Goal: Communication & Community: Ask a question

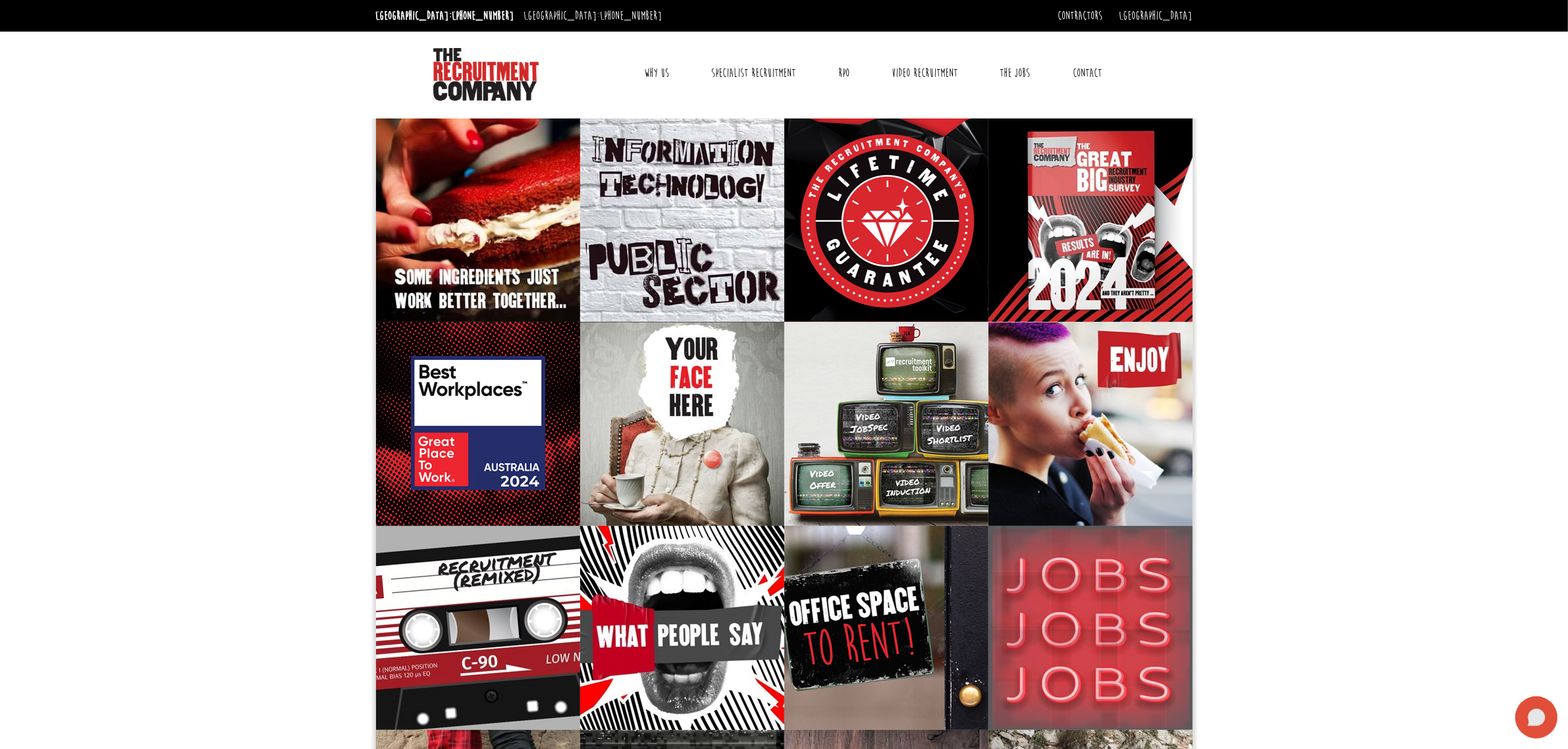
click at [1545, 719] on icon at bounding box center [1536, 717] width 42 height 42
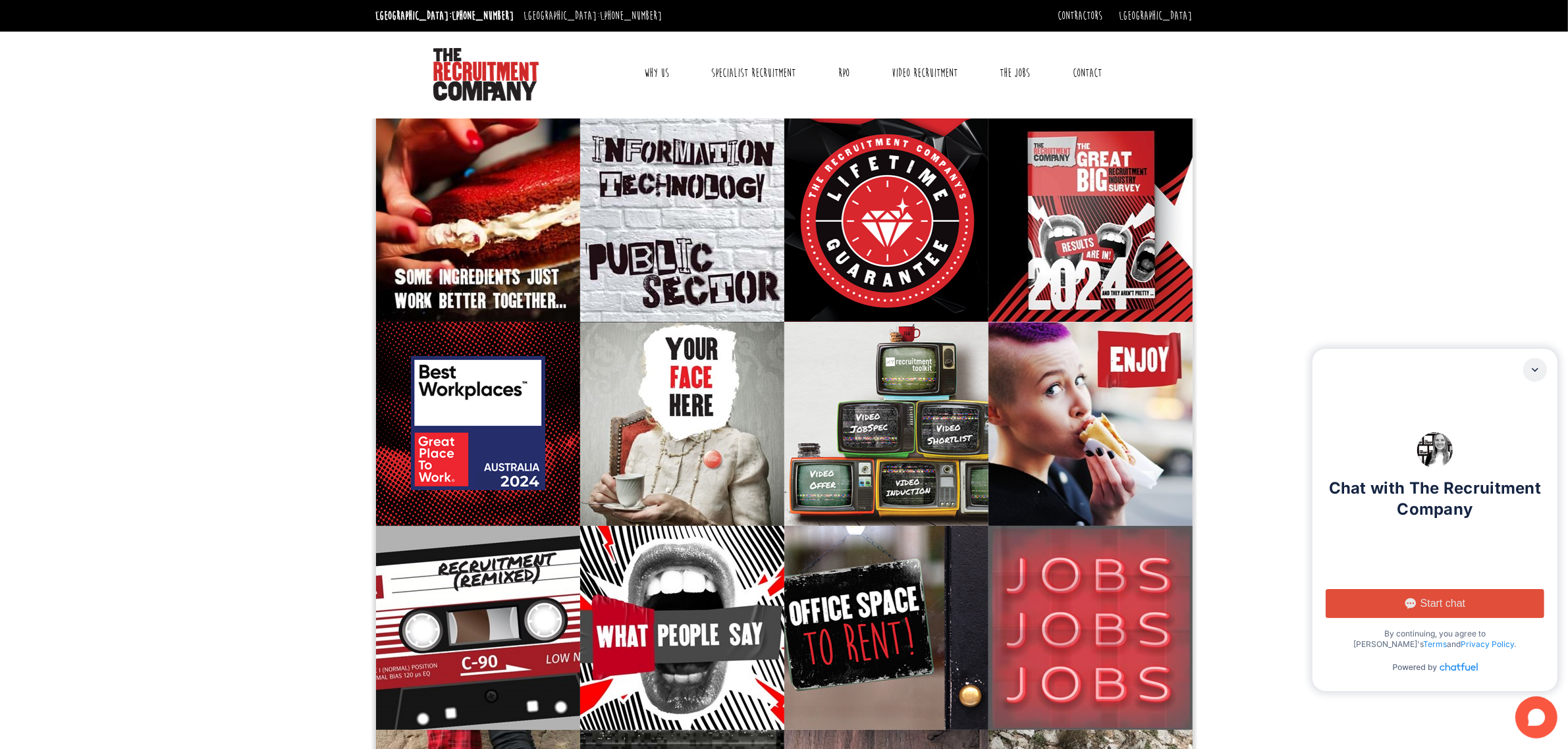
click at [1419, 616] on button "Start chat" at bounding box center [1435, 604] width 219 height 29
click at [1437, 601] on span "Start chat" at bounding box center [1443, 604] width 45 height 13
click at [1474, 597] on button "Start chat" at bounding box center [1435, 604] width 219 height 29
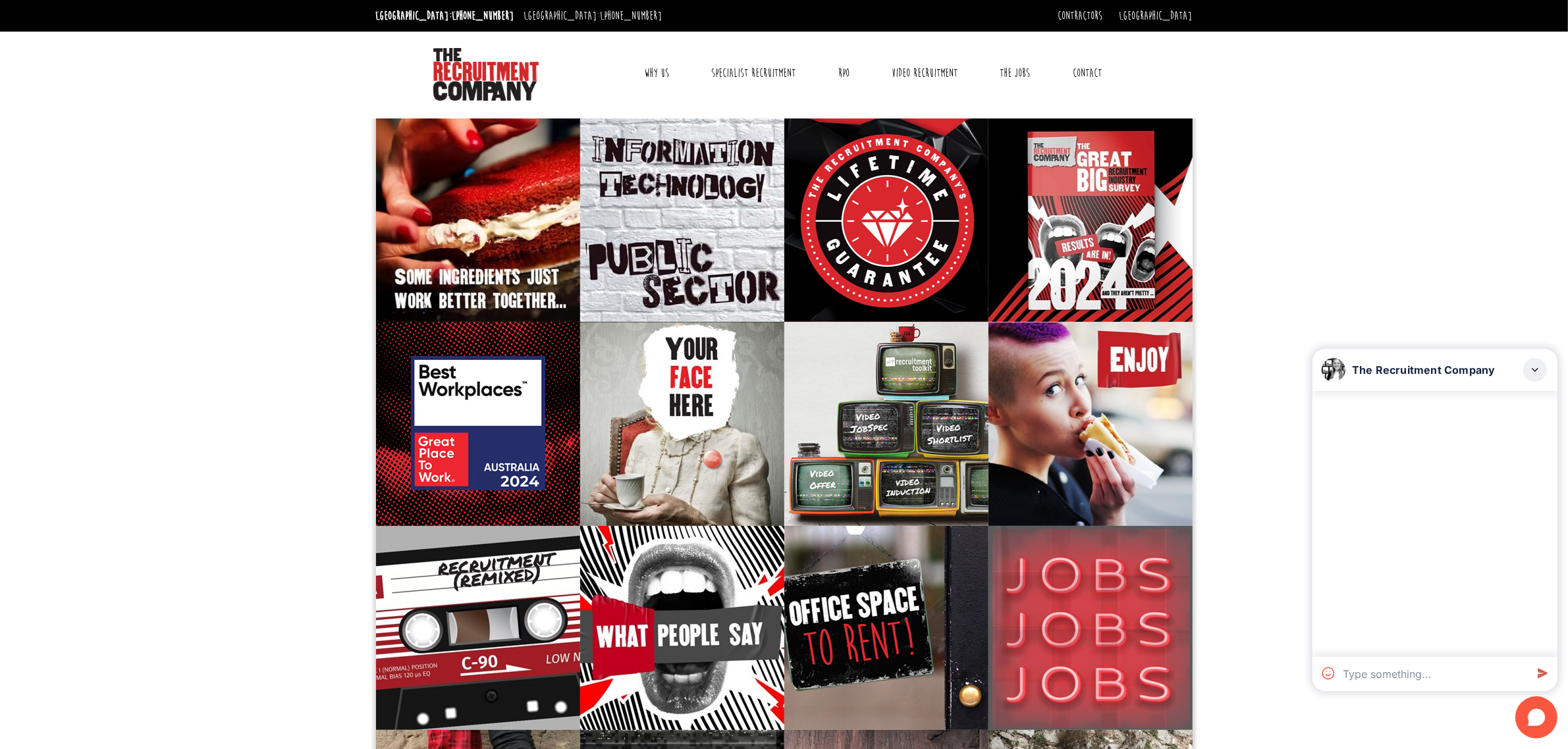
drag, startPoint x: 1450, startPoint y: 684, endPoint x: 1463, endPoint y: 679, distance: 13.9
click at [1450, 684] on textarea at bounding box center [1432, 675] width 188 height 34
paste textarea "I hope this message finds you well. My name is [PERSON_NAME], and I am currentl…"
type textarea "I hope this message finds you well. My name is [PERSON_NAME], and I am currentl…"
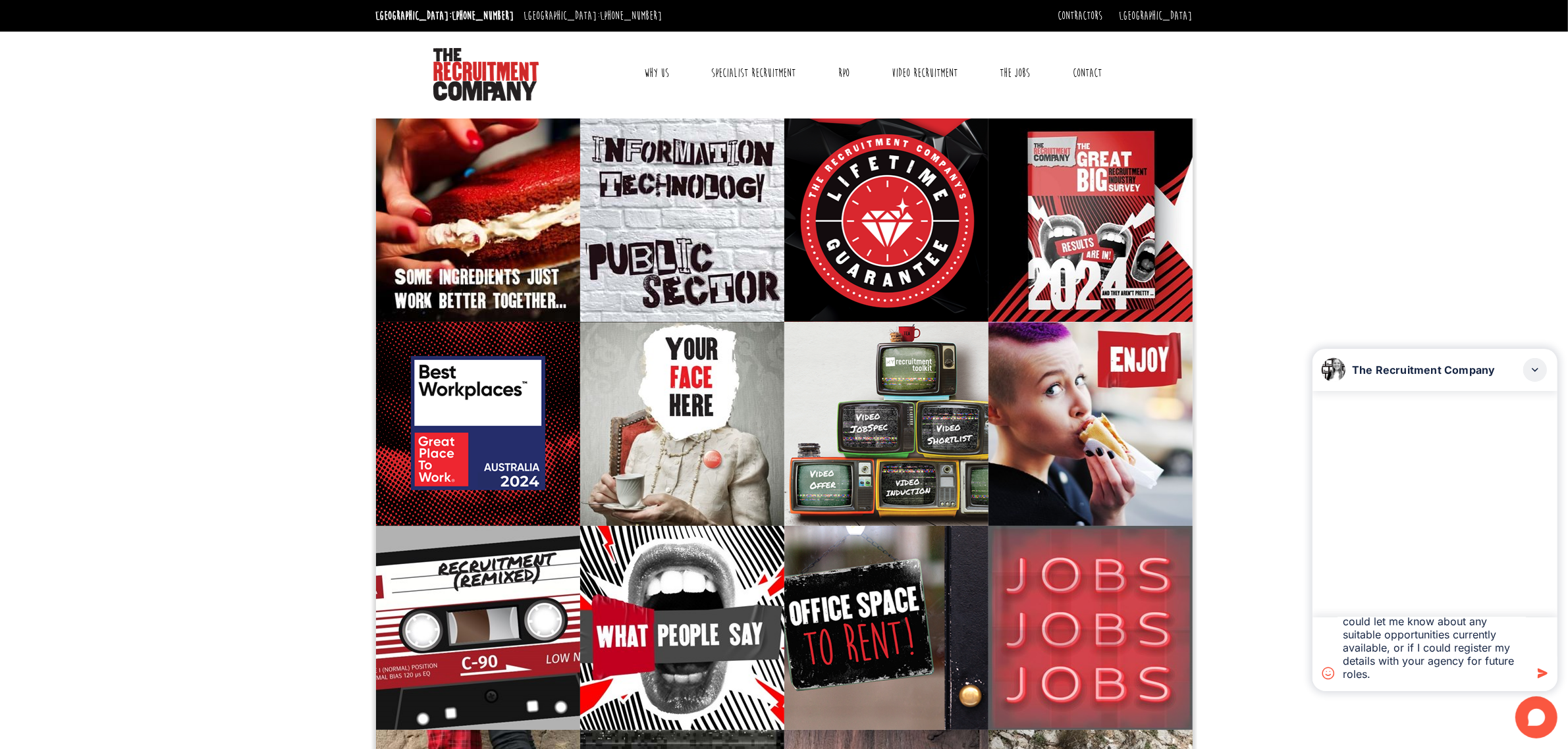
click at [1546, 666] on icon at bounding box center [1542, 674] width 24 height 24
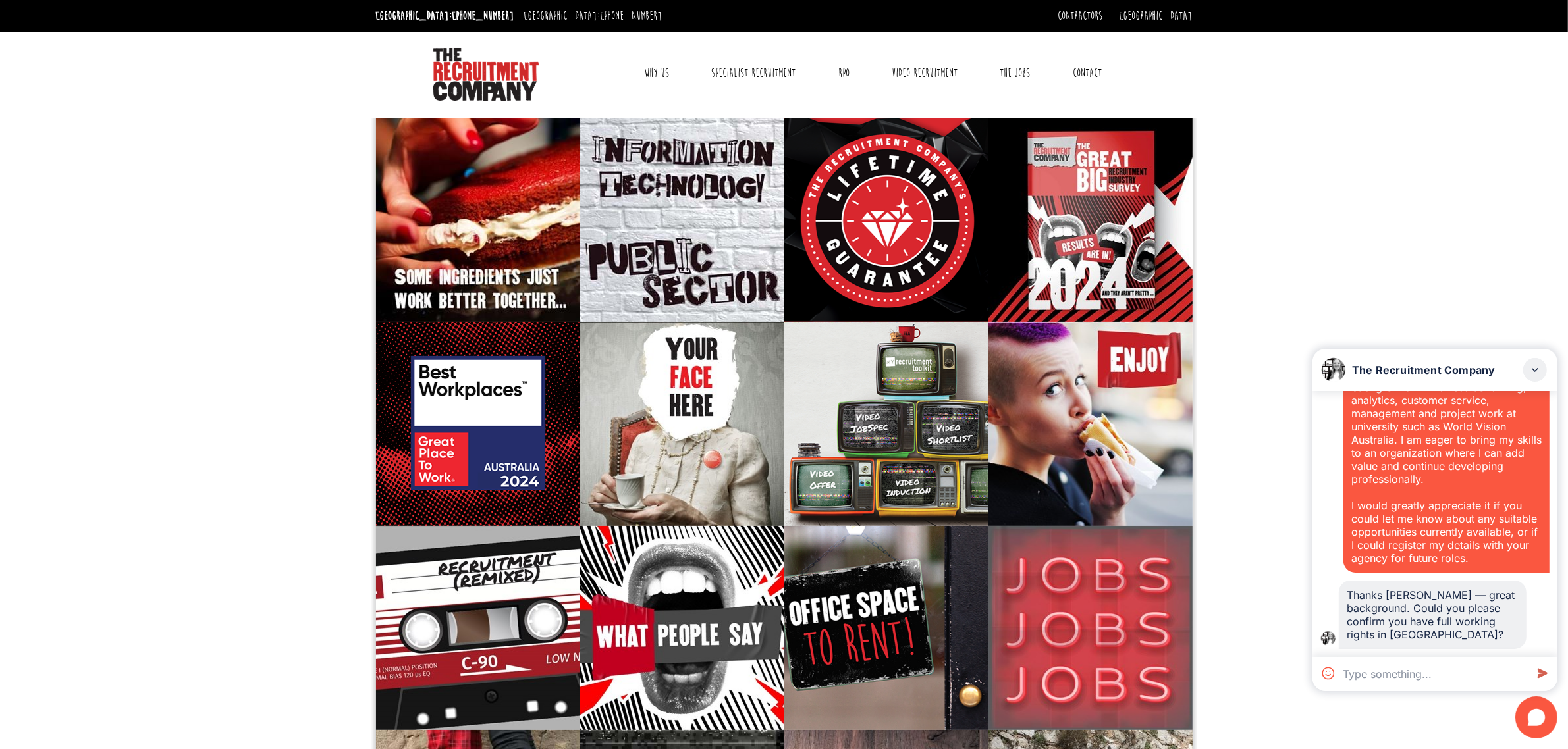
scroll to position [82, 0]
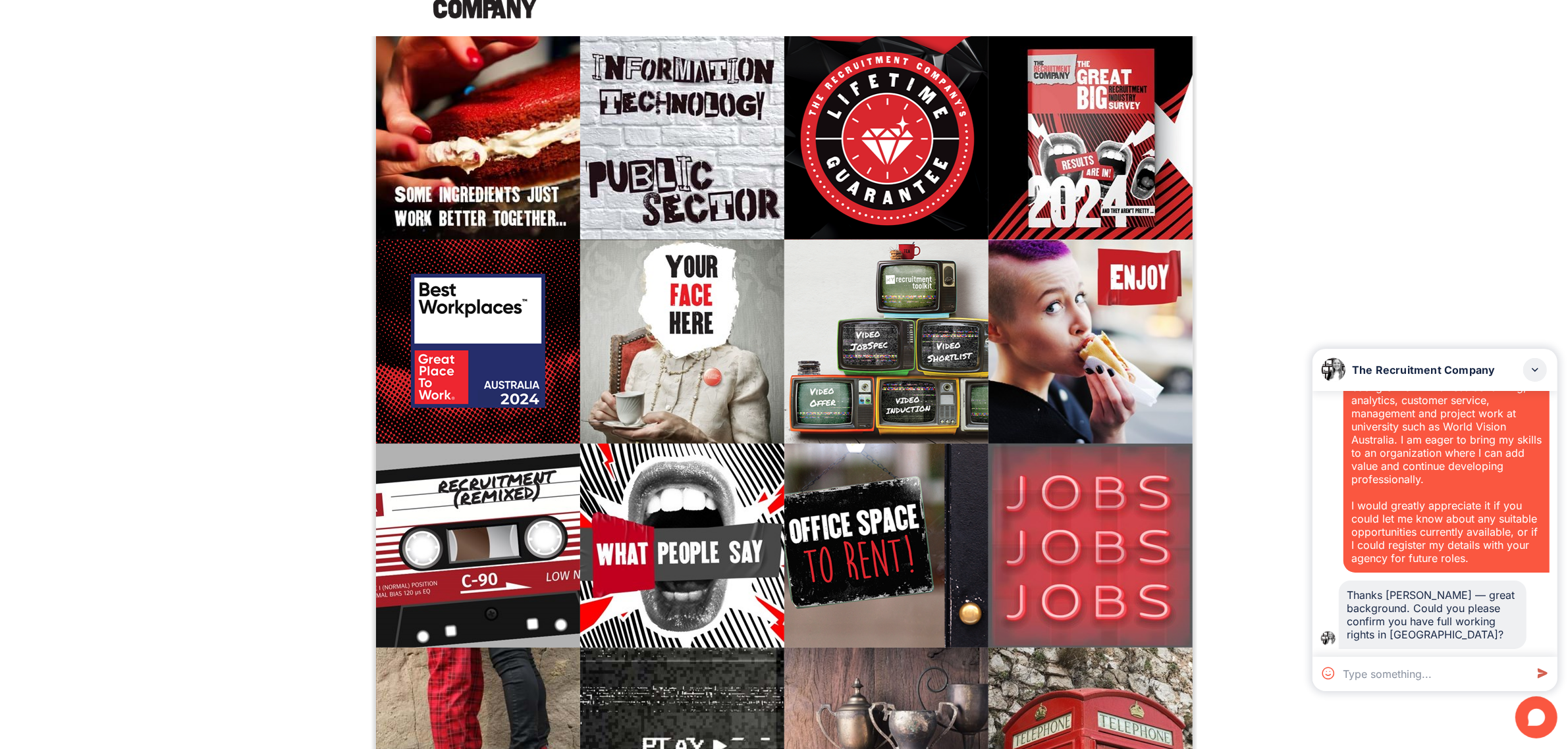
drag, startPoint x: 1459, startPoint y: 633, endPoint x: 1332, endPoint y: 597, distance: 132.0
click at [1332, 597] on div "Thanks [PERSON_NAME] — great background. Could you please confirm you have full…" at bounding box center [1435, 615] width 229 height 69
click at [1426, 676] on textarea at bounding box center [1432, 675] width 188 height 34
click at [1385, 673] on textarea at bounding box center [1432, 675] width 188 height 34
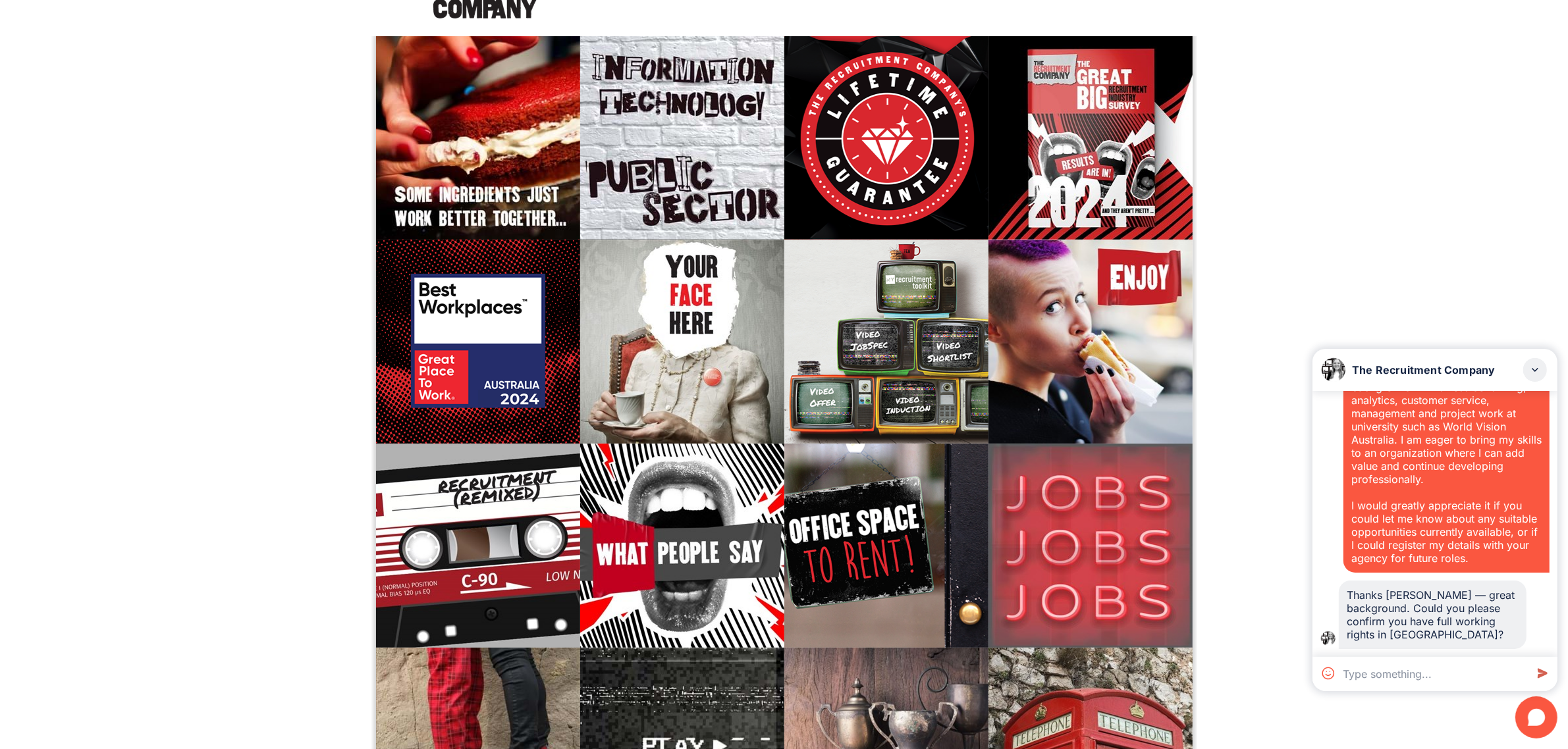
paste textarea "Hey , Thank you for your response. I am specialize in sales , consulting and cu…"
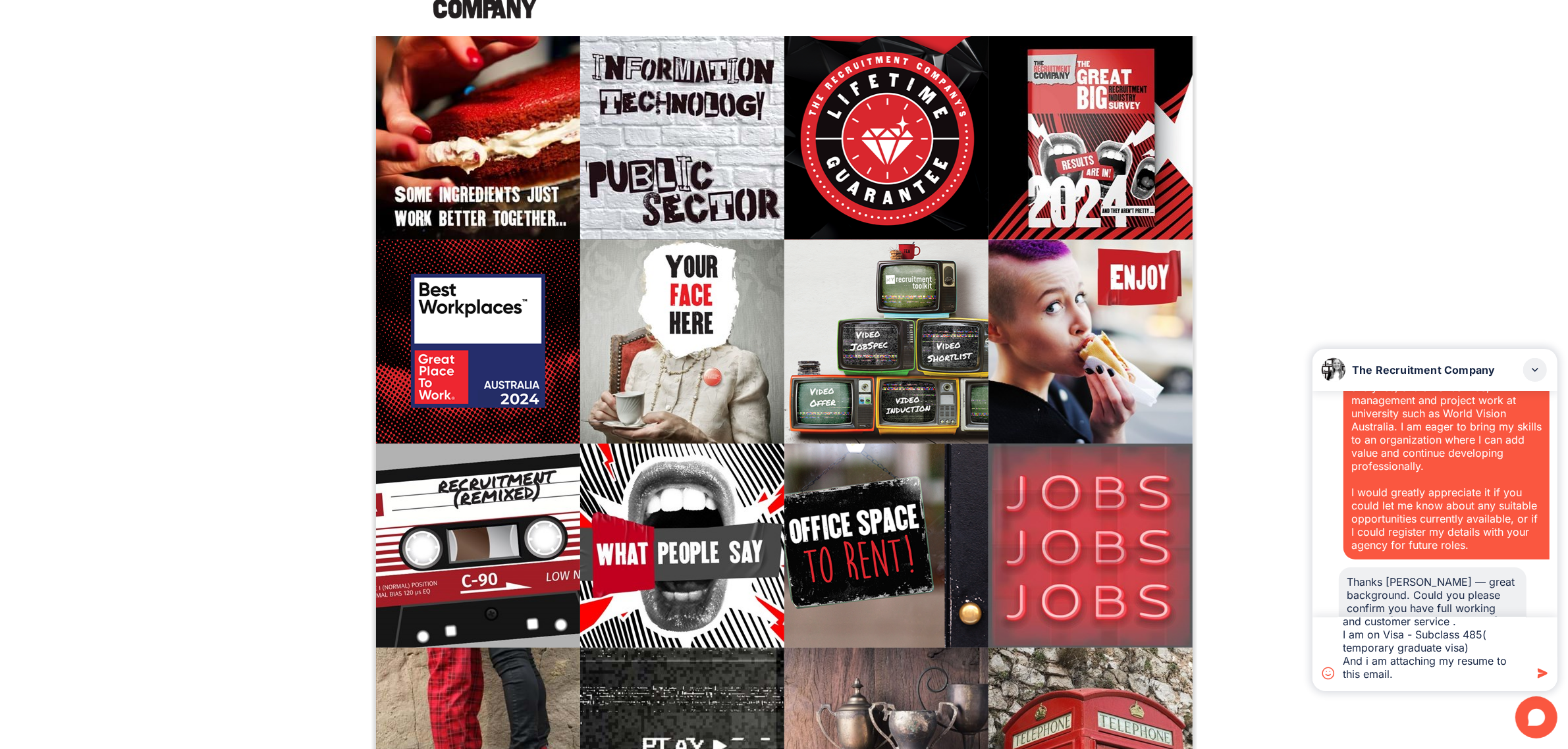
type textarea "Hey , Thank you for your response. I am specialize in sales , consulting and cu…"
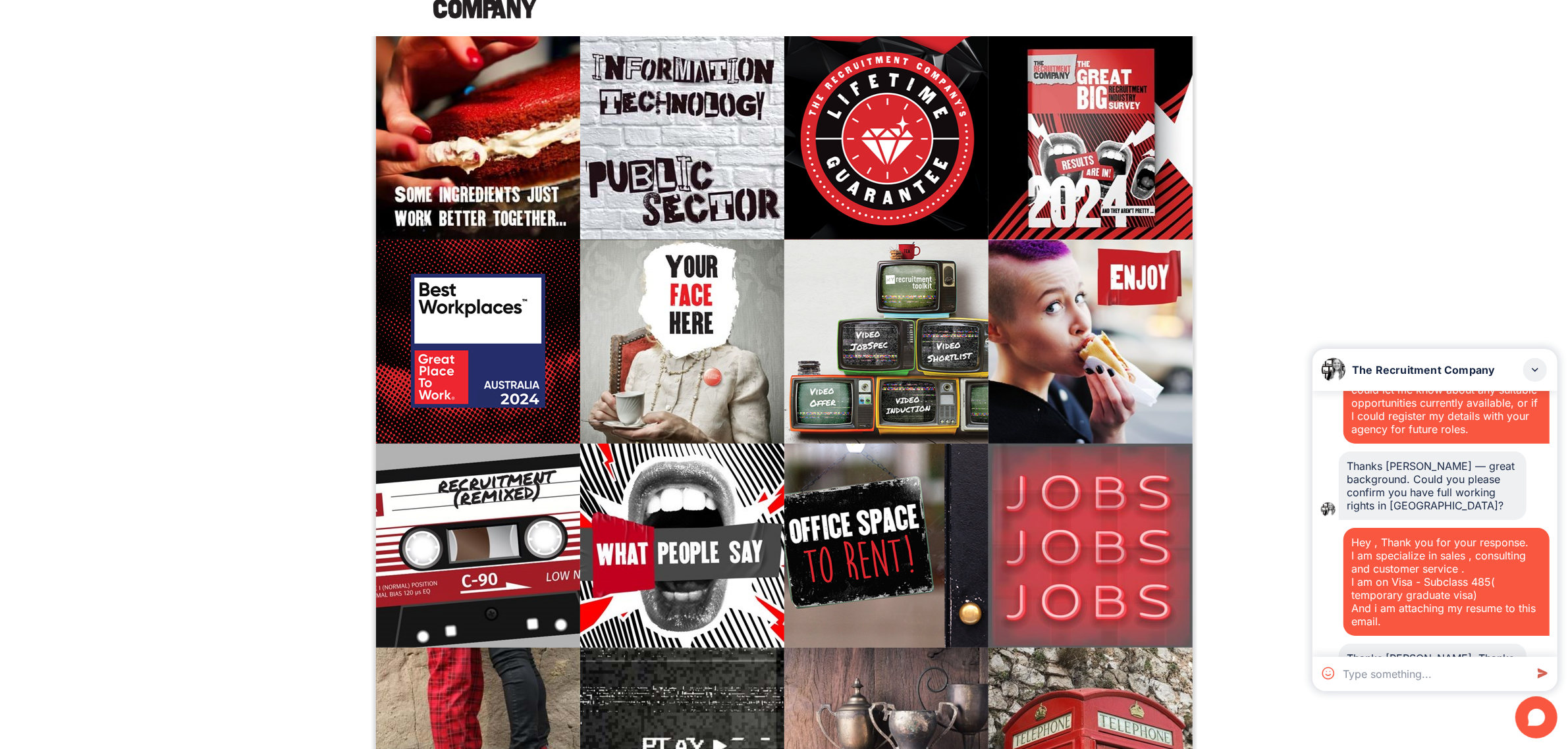
scroll to position [403, 0]
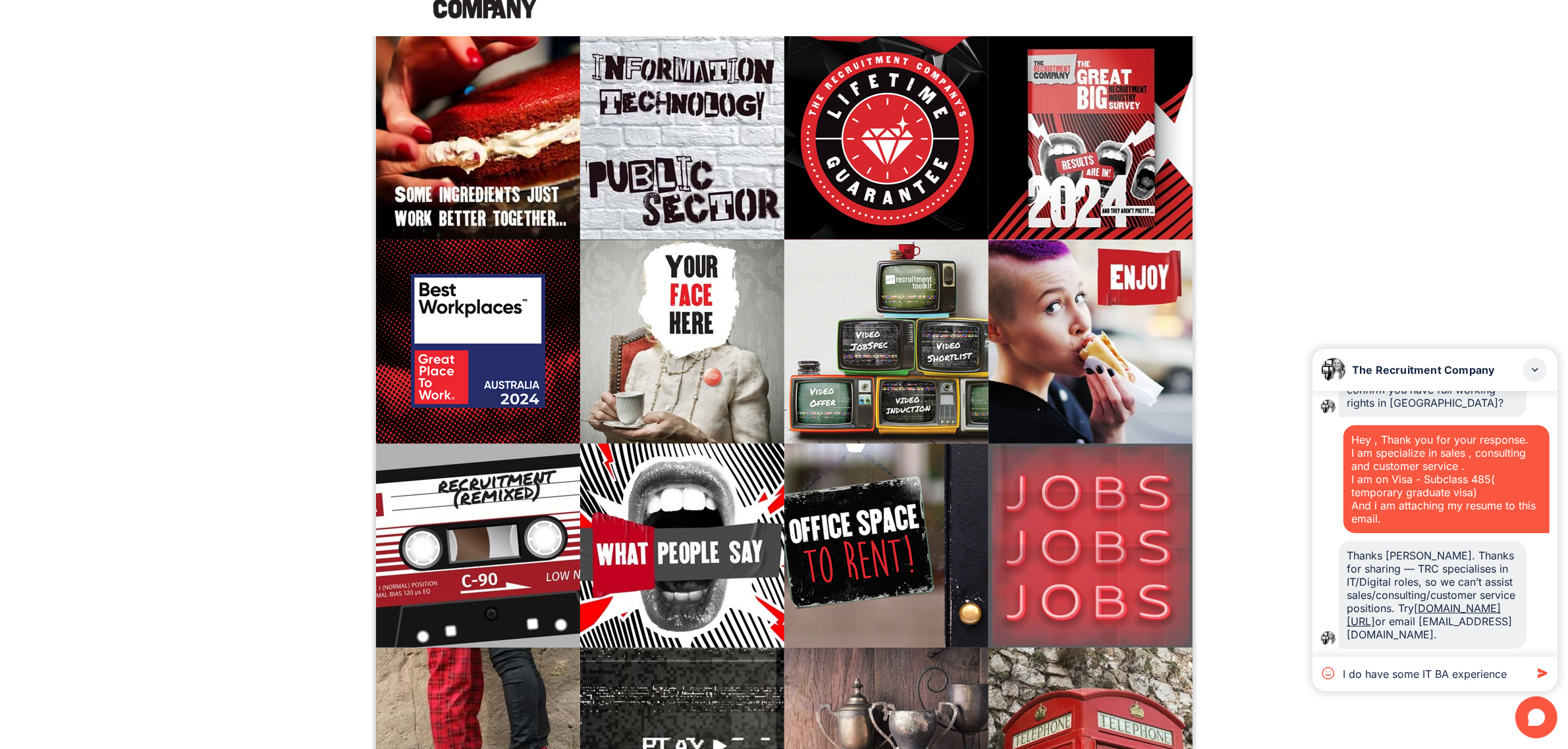
type textarea "I do have some IT BA experience"
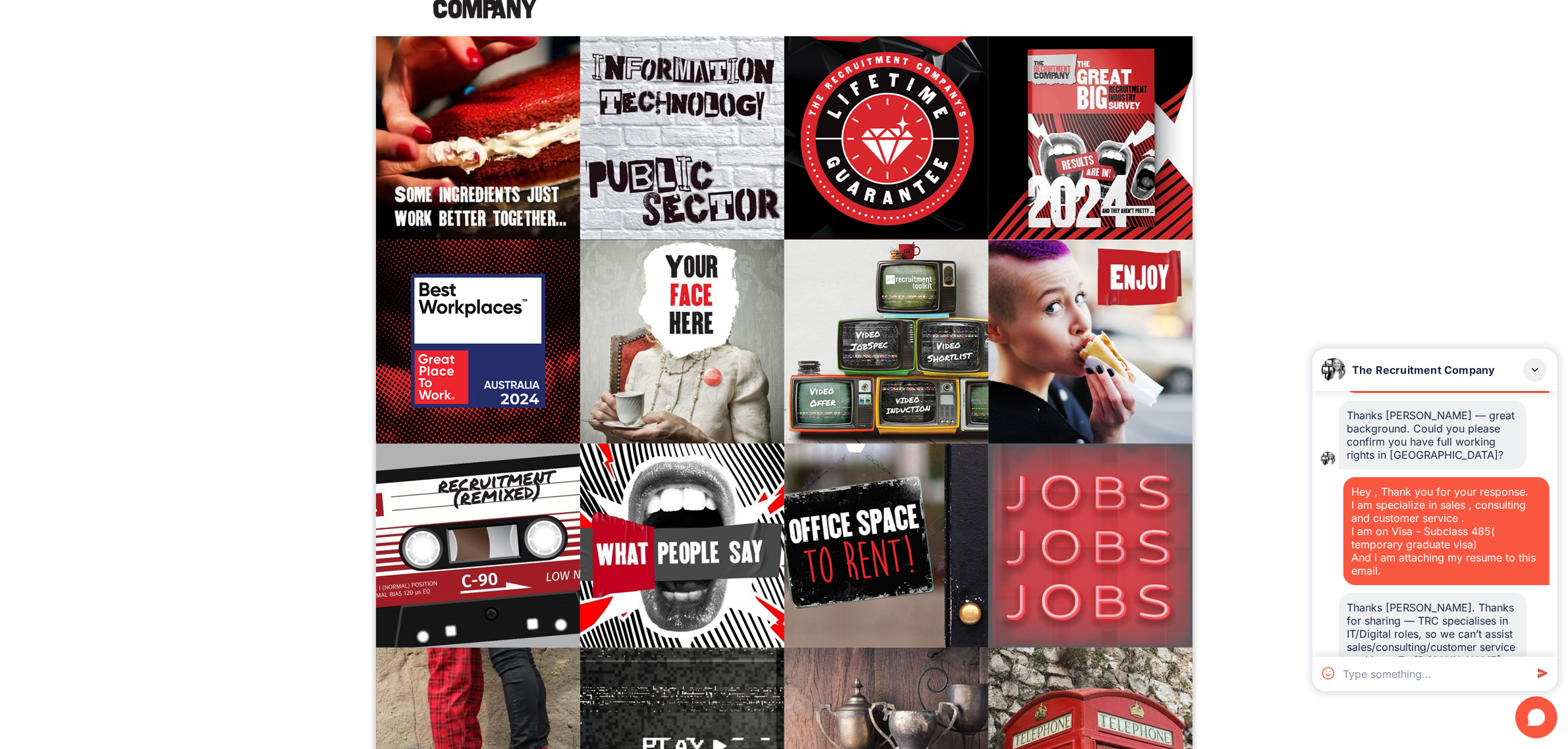
scroll to position [282, 0]
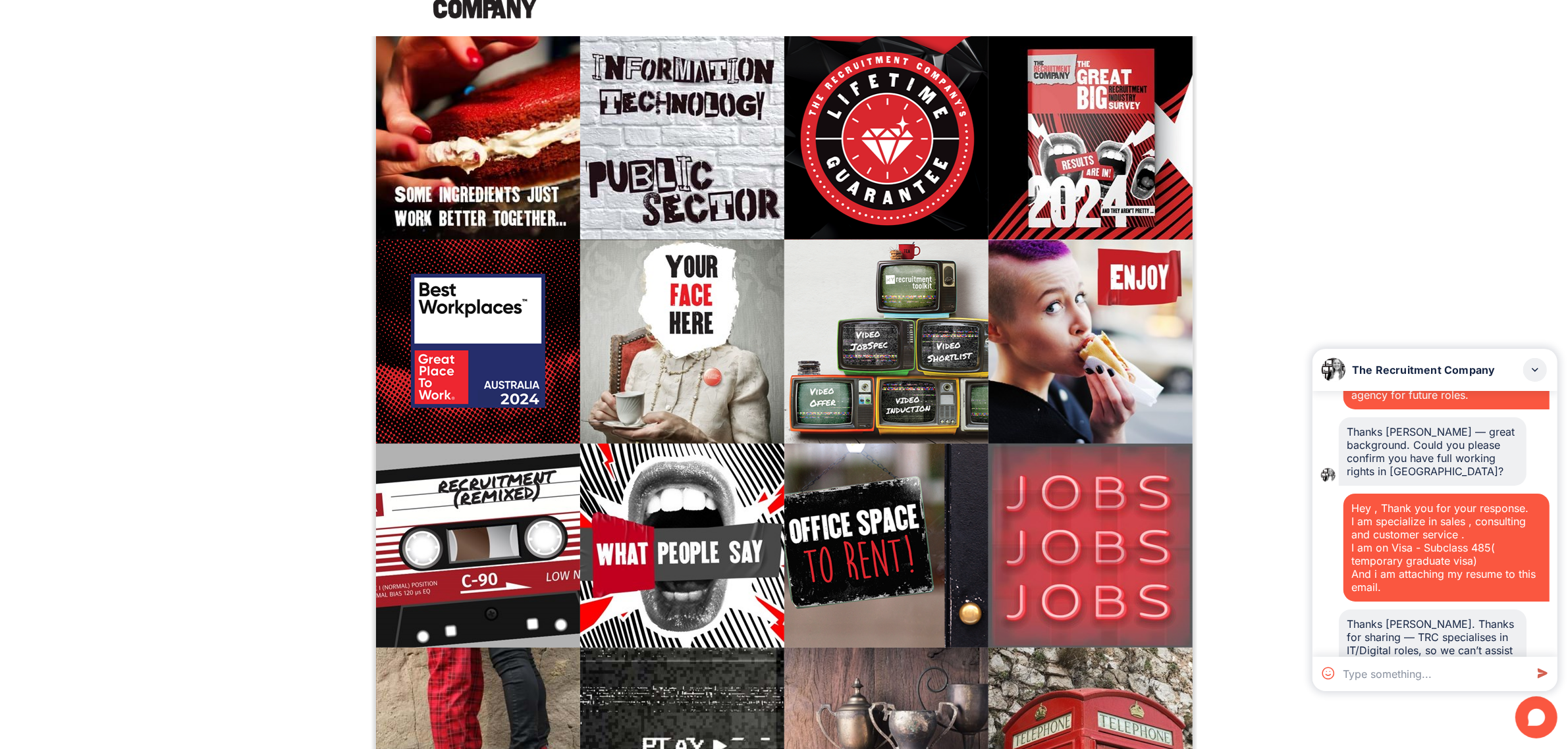
click at [1426, 679] on textarea at bounding box center [1432, 675] width 188 height 34
click at [1426, 672] on textarea "no need sponsorship, I have the 485 visa." at bounding box center [1432, 668] width 188 height 47
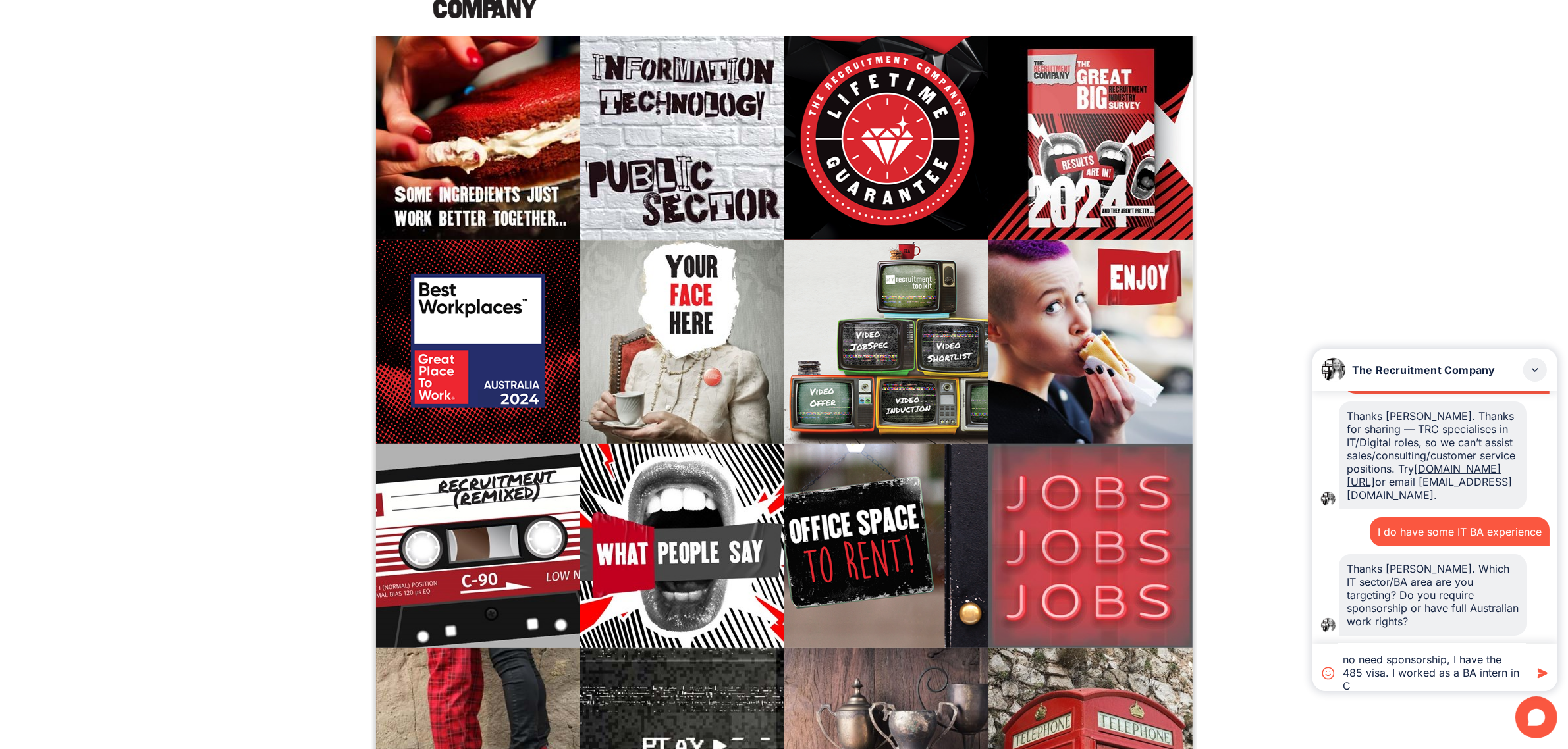
scroll to position [0, 0]
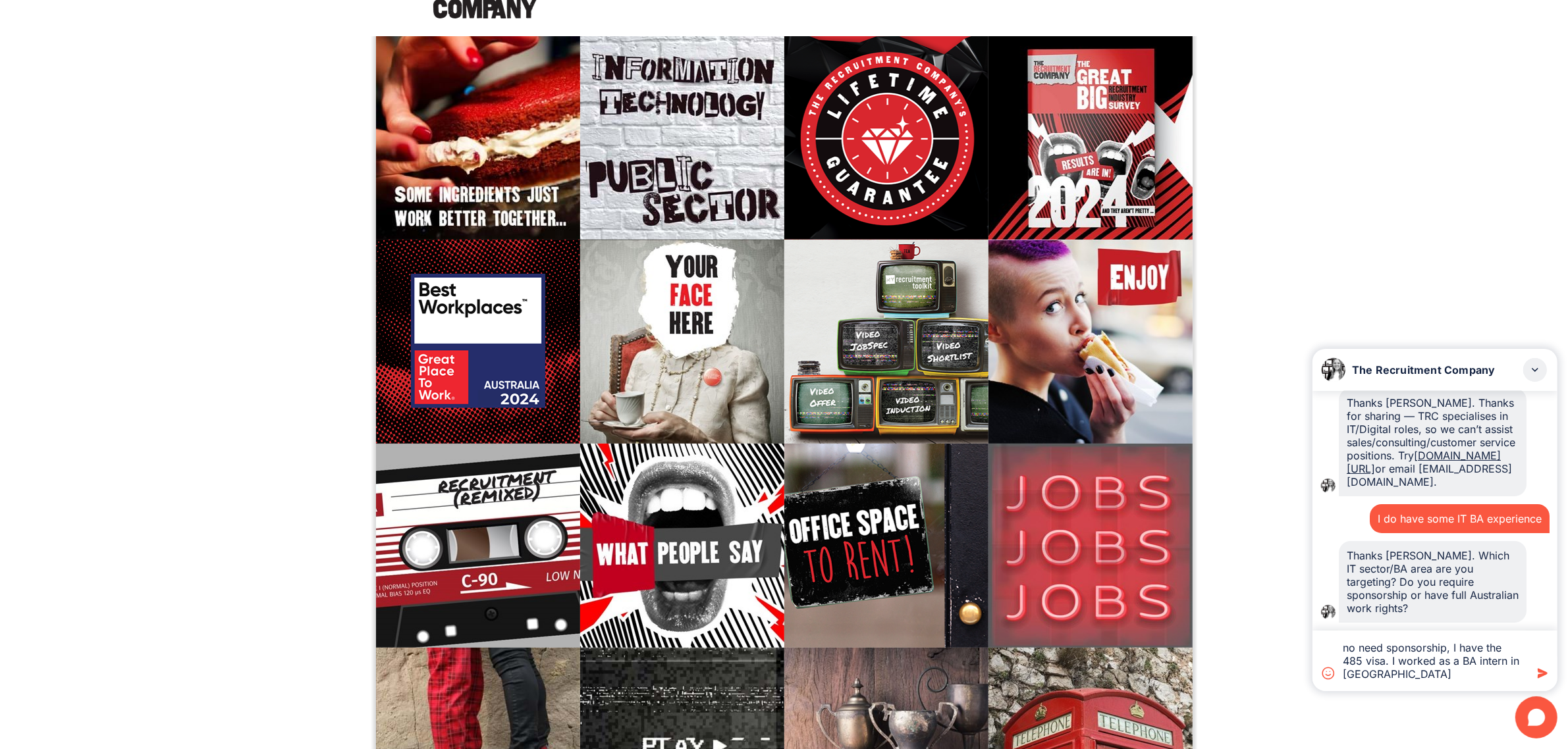
type textarea "no need sponsorship, I have the 485 visa. I worked as a BA intern in [GEOGRAPHI…"
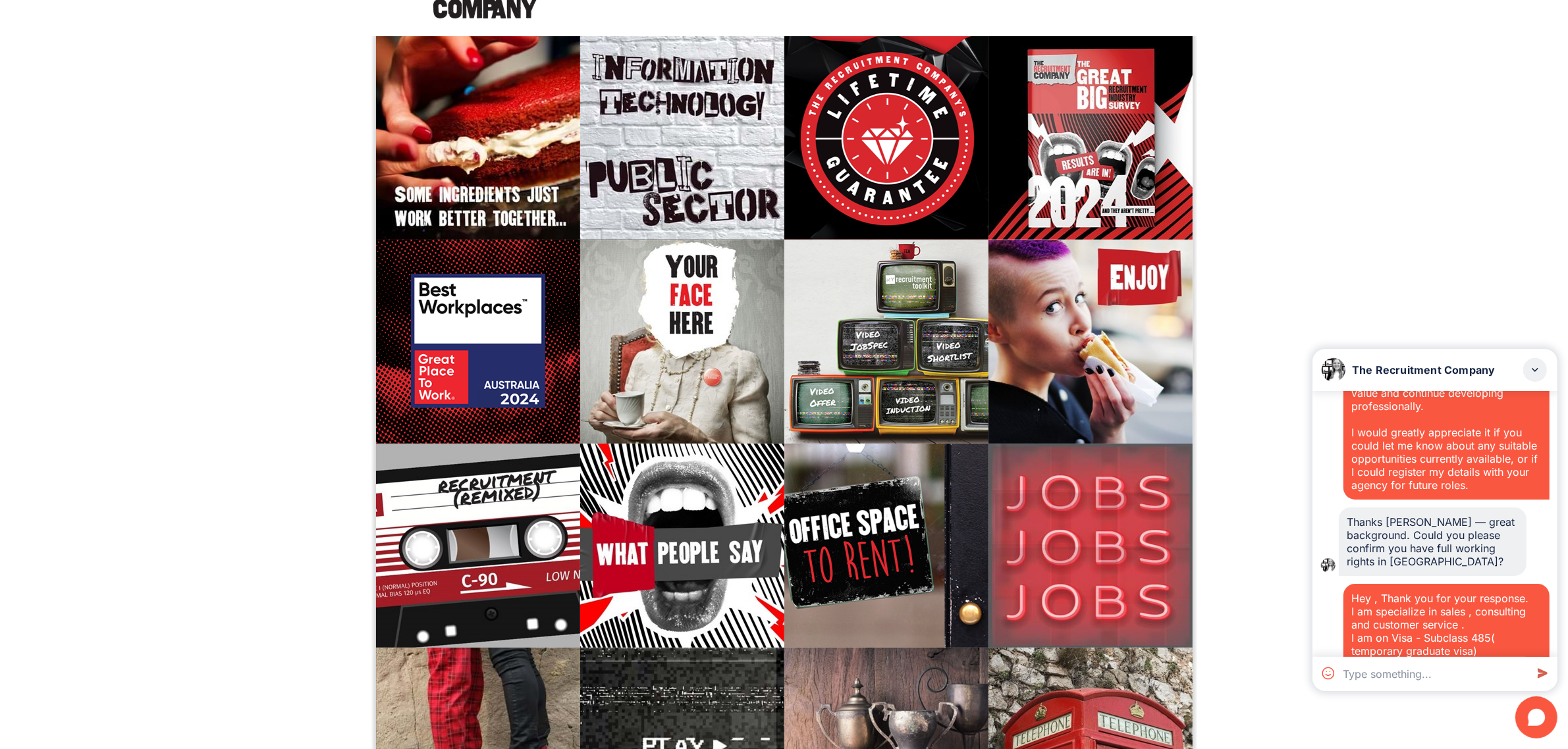
scroll to position [171, 0]
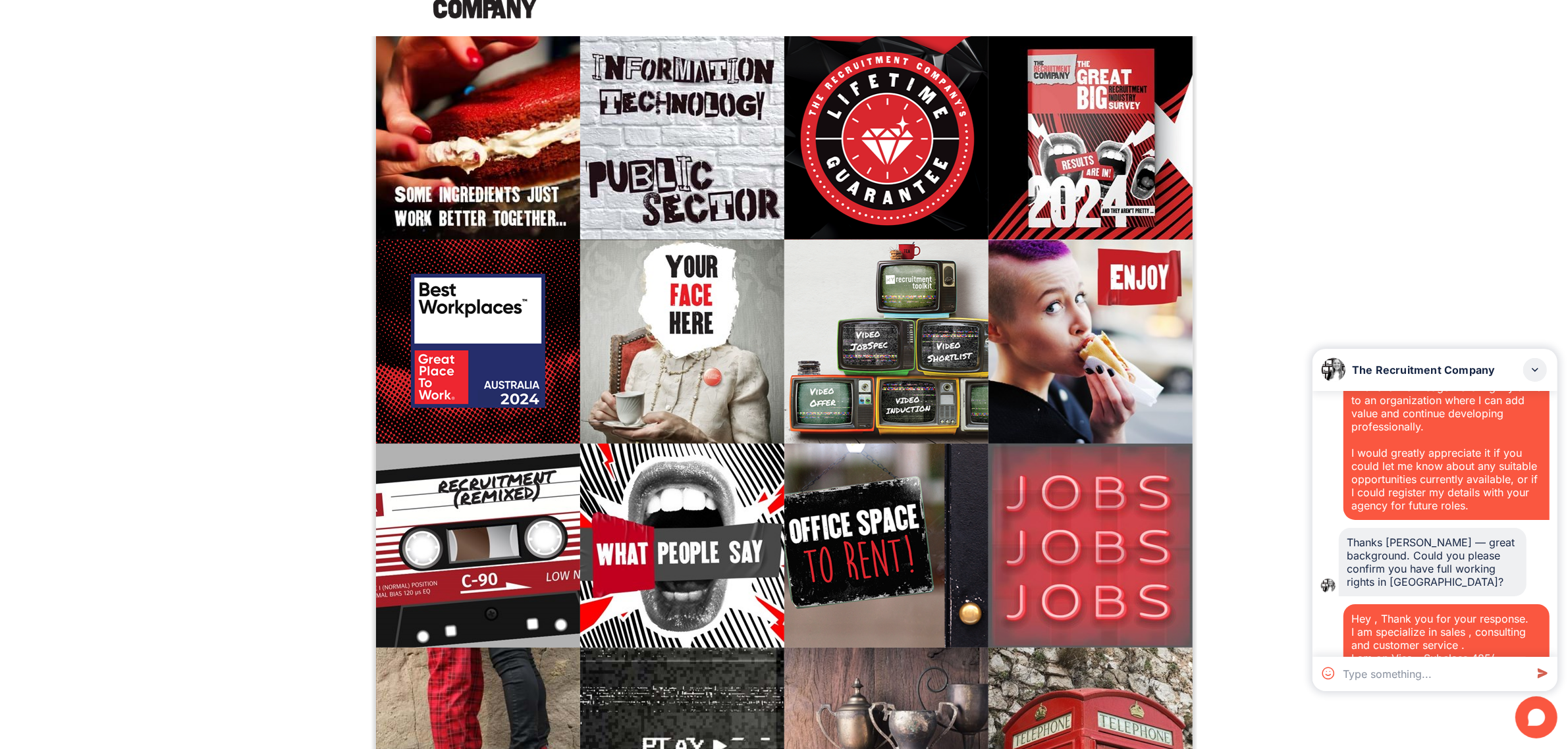
drag, startPoint x: 1480, startPoint y: 633, endPoint x: 1347, endPoint y: 551, distance: 156.2
click at [1347, 551] on div "I hope this message finds you well. My name is [PERSON_NAME], and I am currentl…" at bounding box center [1435, 524] width 245 height 266
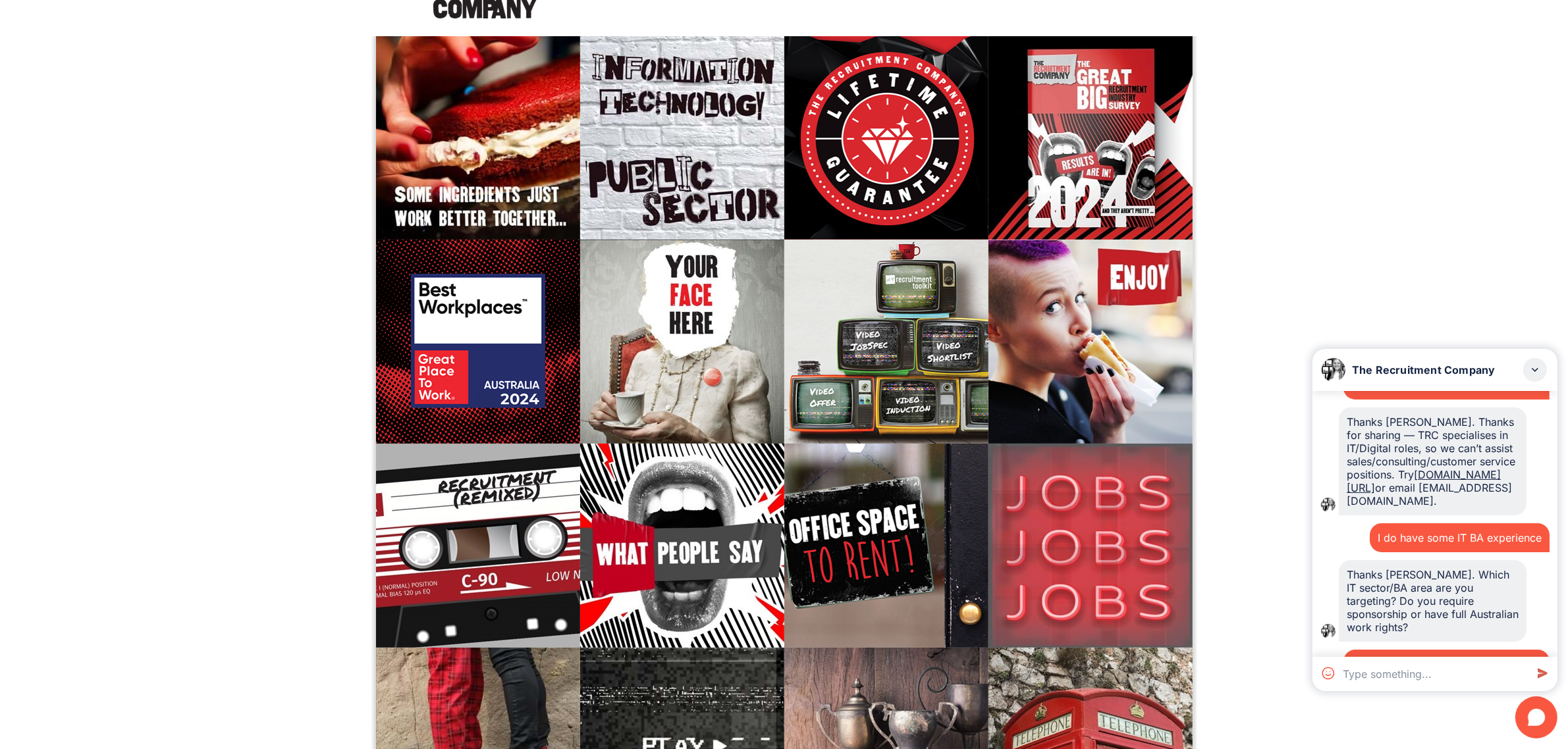
scroll to position [708, 0]
